Goal: Transaction & Acquisition: Purchase product/service

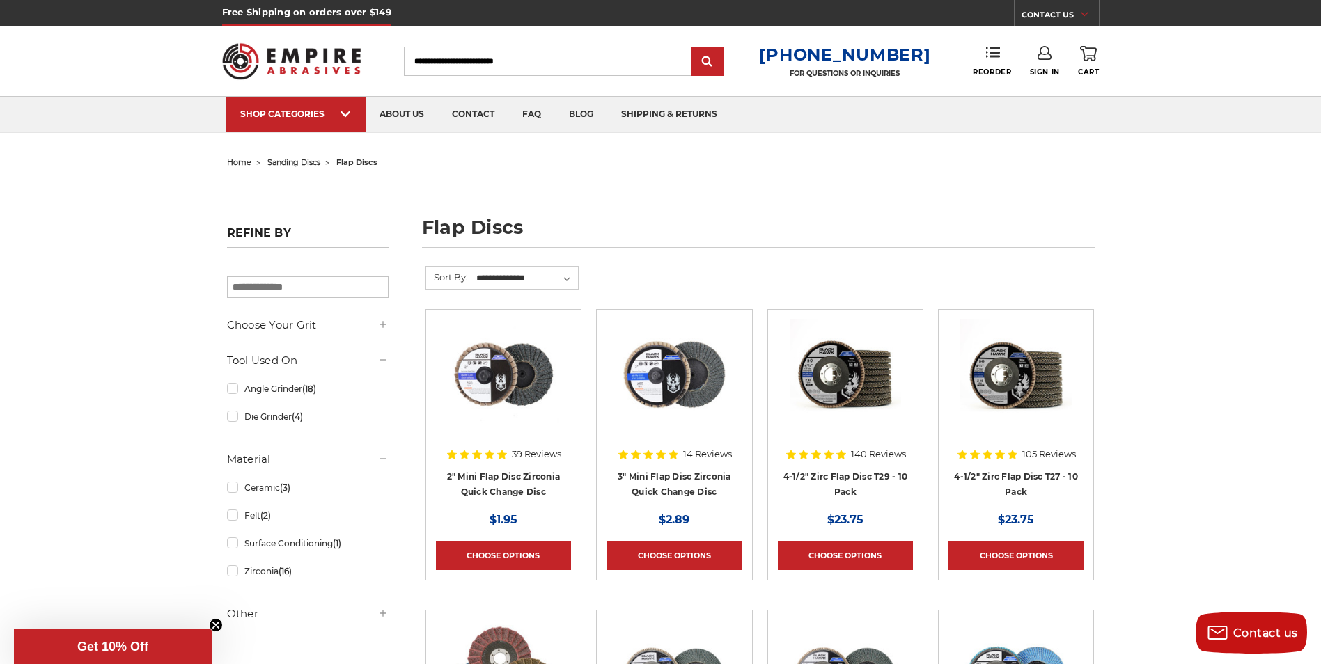
scroll to position [209, 0]
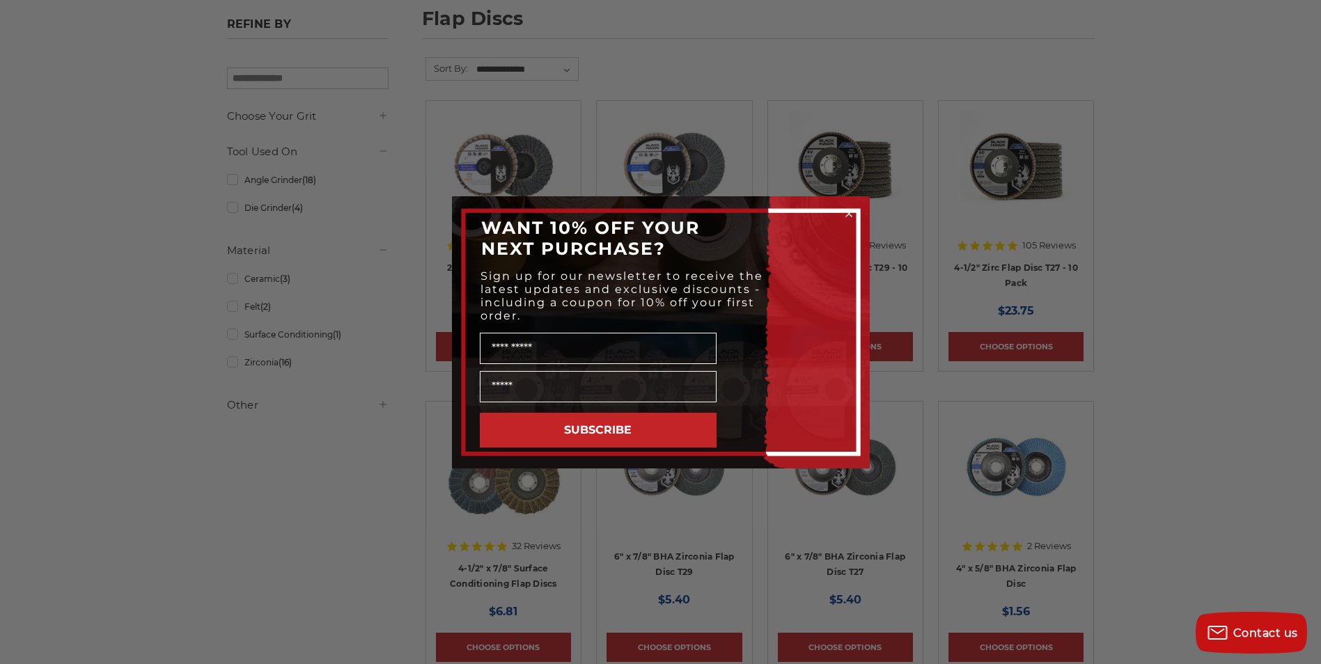
click at [853, 209] on circle "Close dialog" at bounding box center [848, 213] width 13 height 13
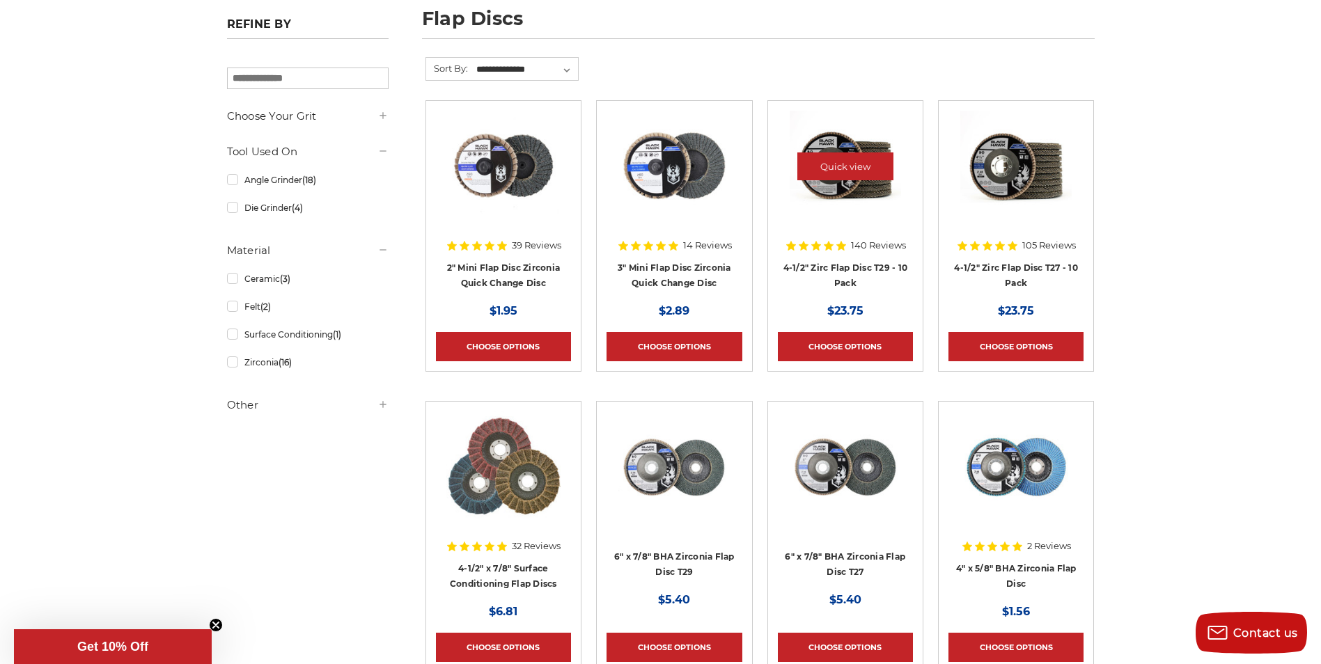
click at [826, 179] on img at bounding box center [844, 166] width 111 height 111
